Goal: Task Accomplishment & Management: Use online tool/utility

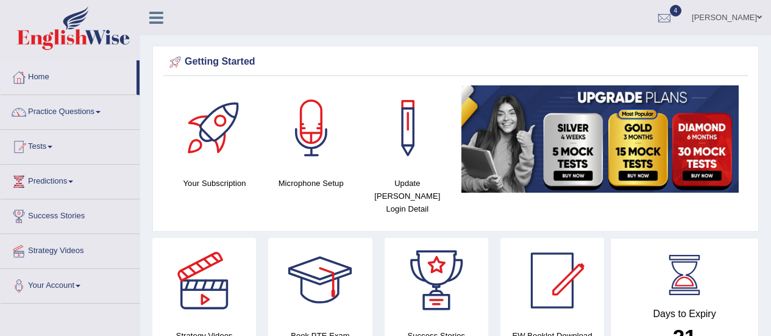
click at [42, 146] on link "Tests" at bounding box center [70, 145] width 139 height 30
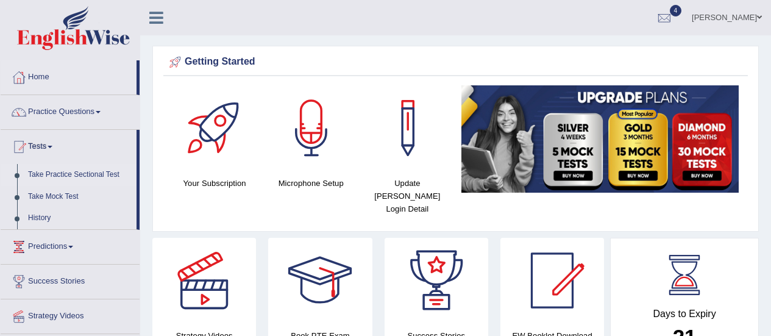
click at [62, 171] on link "Take Practice Sectional Test" at bounding box center [80, 175] width 114 height 22
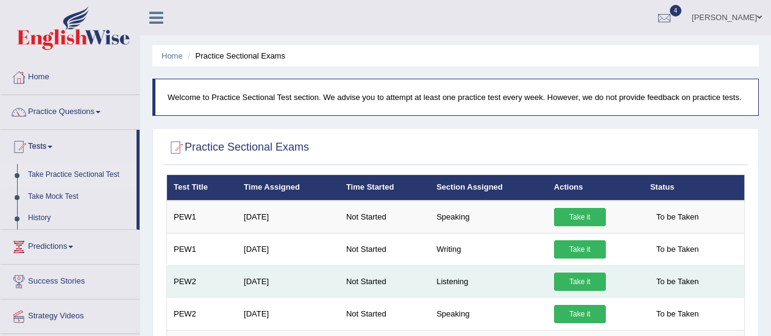
click at [573, 281] on link "Take it" at bounding box center [580, 282] width 52 height 18
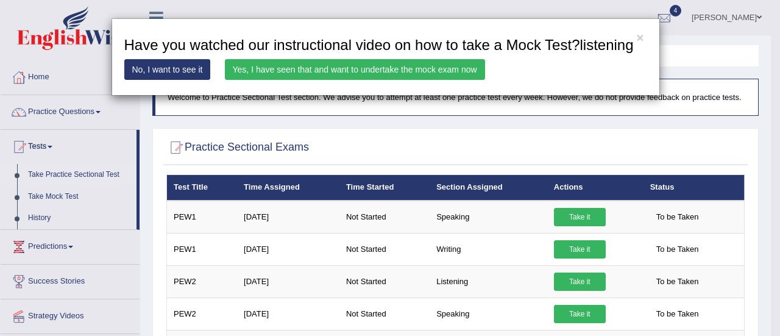
click at [352, 70] on link "Yes, I have seen that and want to undertake the mock exam now" at bounding box center [355, 69] width 260 height 21
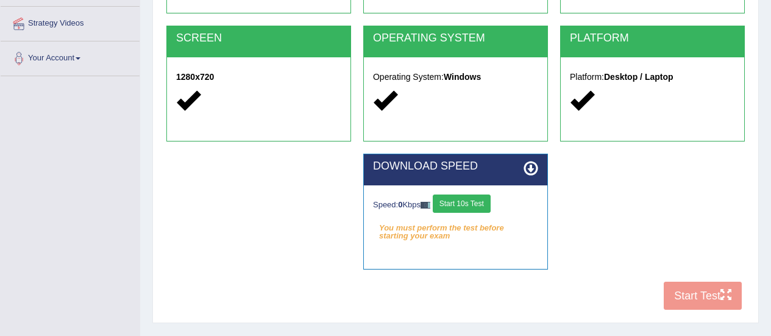
scroll to position [268, 0]
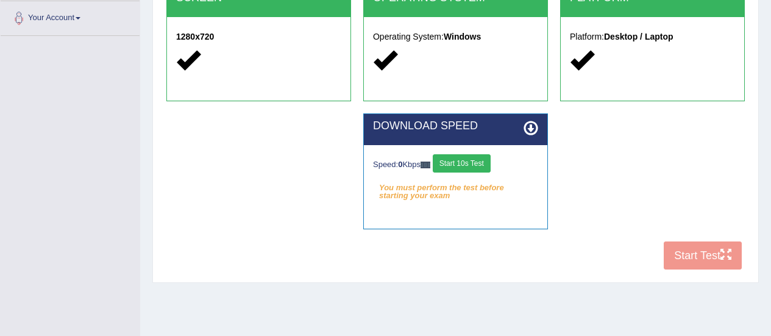
click at [480, 154] on button "Start 10s Test" at bounding box center [462, 163] width 58 height 18
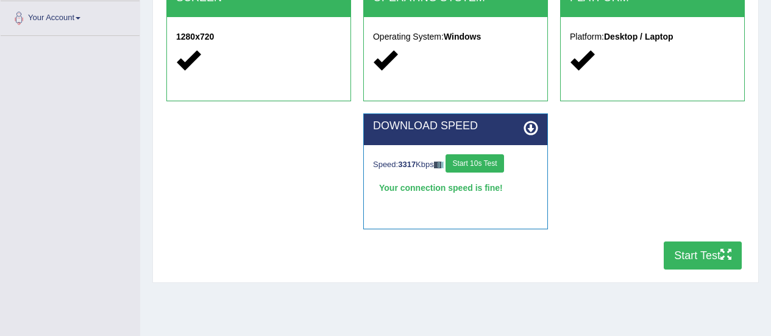
click at [693, 252] on button "Start Test" at bounding box center [703, 255] width 78 height 28
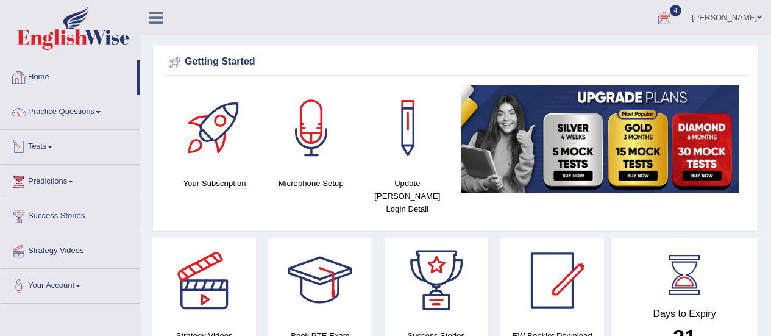
click at [51, 149] on link "Tests" at bounding box center [70, 145] width 139 height 30
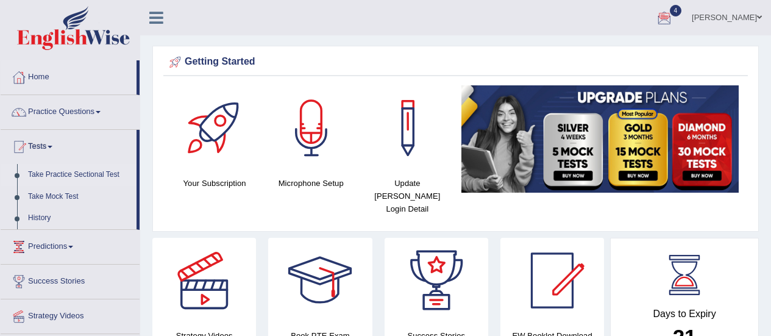
click at [61, 174] on link "Take Practice Sectional Test" at bounding box center [80, 175] width 114 height 22
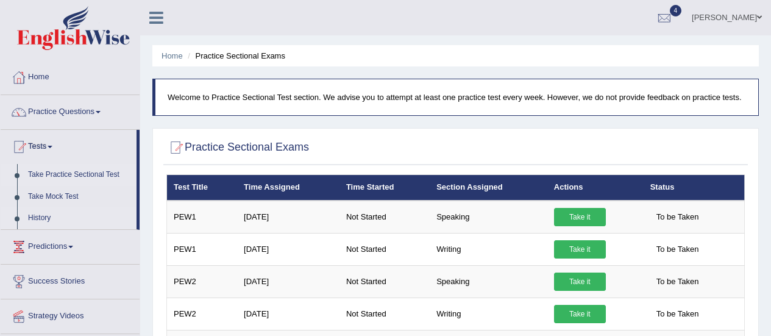
click at [41, 212] on link "History" at bounding box center [80, 218] width 114 height 22
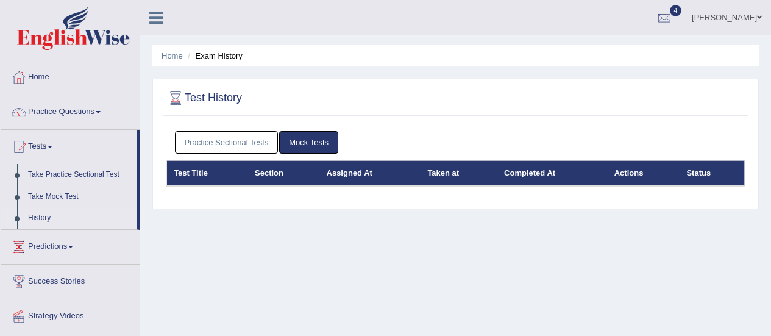
click at [224, 142] on link "Practice Sectional Tests" at bounding box center [227, 142] width 104 height 23
click at [221, 140] on link "Practice Sectional Tests" at bounding box center [227, 142] width 104 height 23
click at [216, 140] on link "Practice Sectional Tests" at bounding box center [227, 142] width 104 height 23
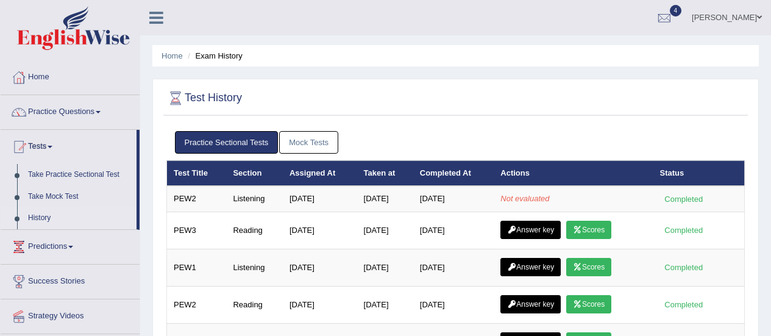
click at [504, 93] on div at bounding box center [455, 98] width 579 height 25
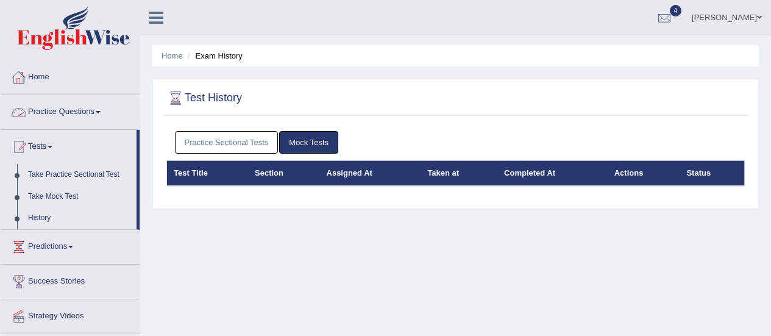
click at [215, 147] on link "Practice Sectional Tests" at bounding box center [227, 142] width 104 height 23
click at [210, 140] on link "Practice Sectional Tests" at bounding box center [227, 142] width 104 height 23
